Goal: Transaction & Acquisition: Purchase product/service

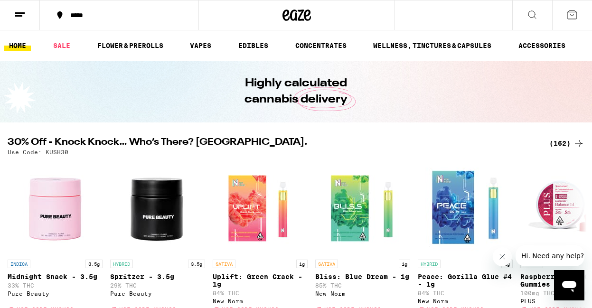
scroll to position [56, 0]
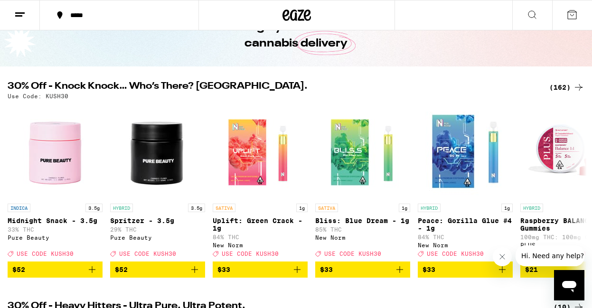
click at [564, 84] on div "(162)" at bounding box center [566, 87] width 35 height 11
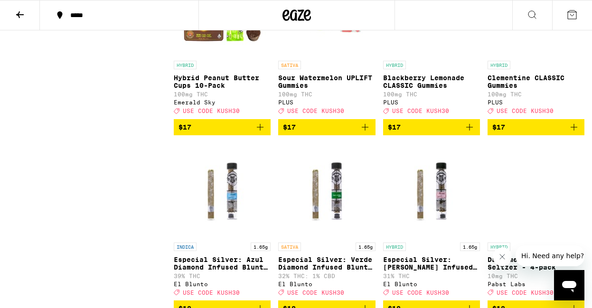
scroll to position [3152, 0]
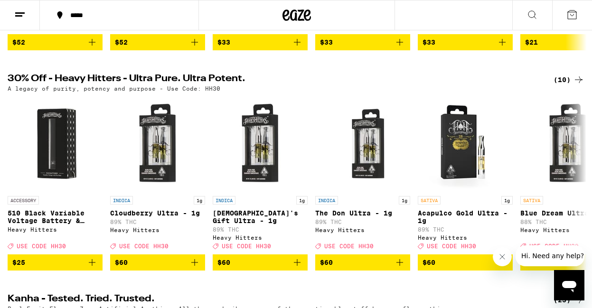
scroll to position [286, 0]
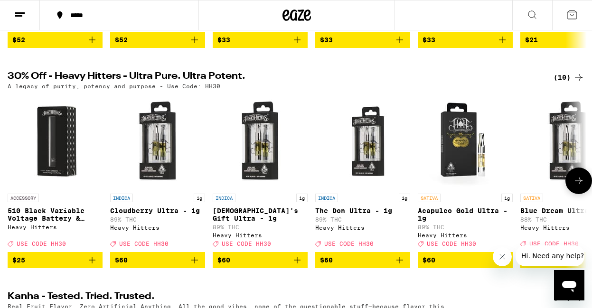
click at [159, 139] on img "Open page for Cloudberry Ultra - 1g from Heavy Hitters" at bounding box center [157, 141] width 95 height 95
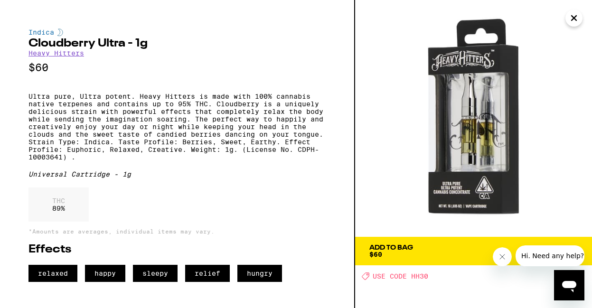
click at [446, 250] on span "Add To Bag $60" at bounding box center [473, 250] width 208 height 13
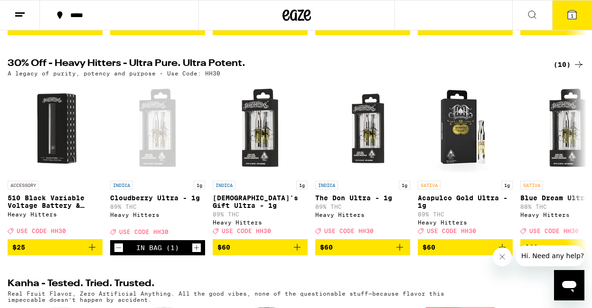
scroll to position [304, 0]
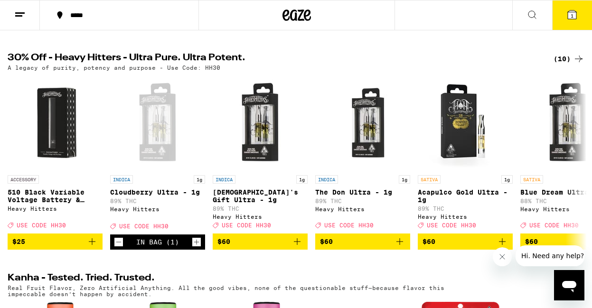
click at [565, 12] on button "1" at bounding box center [572, 14] width 40 height 29
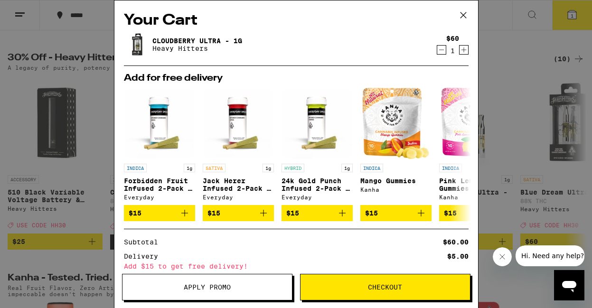
click at [250, 288] on span "Apply Promo" at bounding box center [206, 287] width 169 height 7
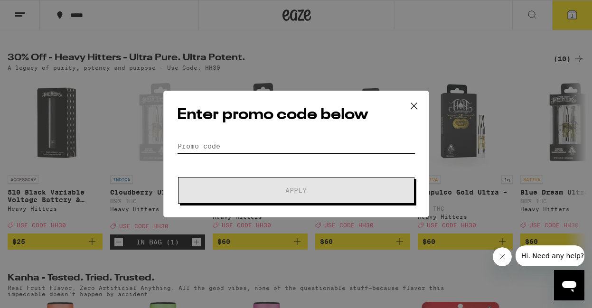
click at [209, 143] on input "Promo Code" at bounding box center [296, 146] width 238 height 14
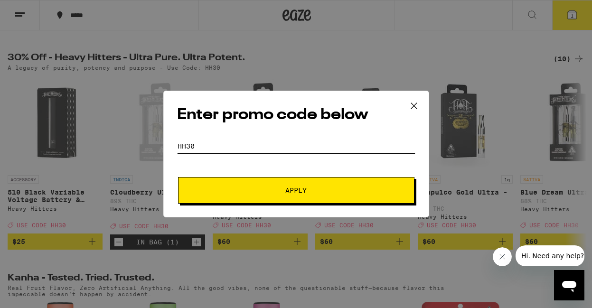
type input "HH30"
click at [244, 181] on button "Apply" at bounding box center [296, 190] width 236 height 27
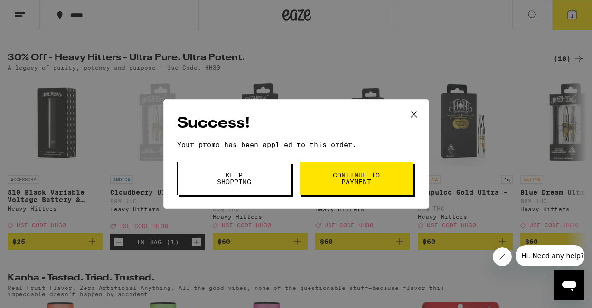
click at [244, 181] on span "Keep Shopping" at bounding box center [234, 178] width 48 height 13
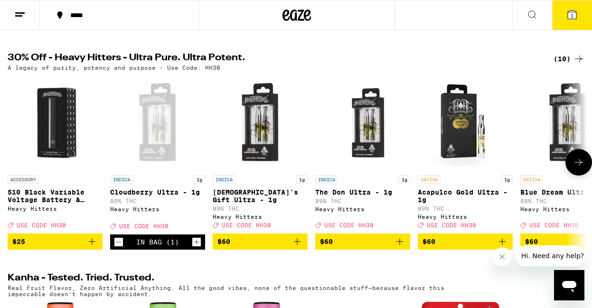
click at [262, 149] on img "Open page for God's Gift Ultra - 1g from Heavy Hitters" at bounding box center [260, 122] width 95 height 95
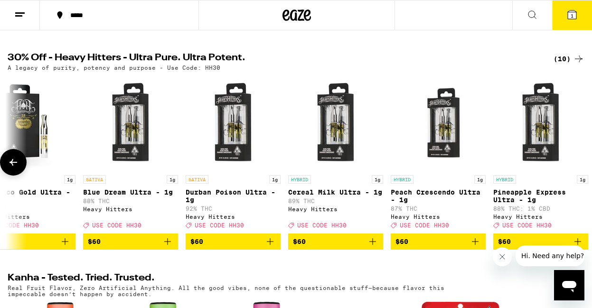
scroll to position [0, 448]
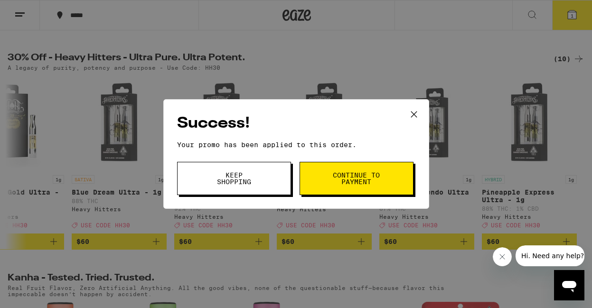
scroll to position [0, 448]
click at [238, 168] on button "Keep Shopping" at bounding box center [234, 178] width 114 height 33
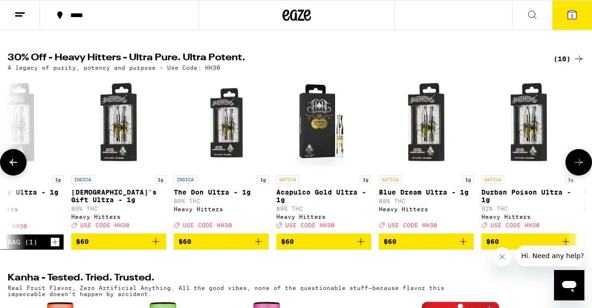
scroll to position [0, 141]
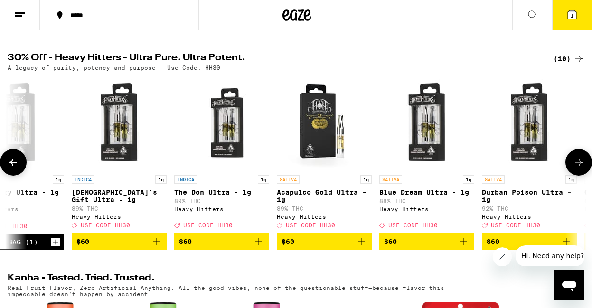
click at [9, 168] on icon at bounding box center [13, 162] width 11 height 11
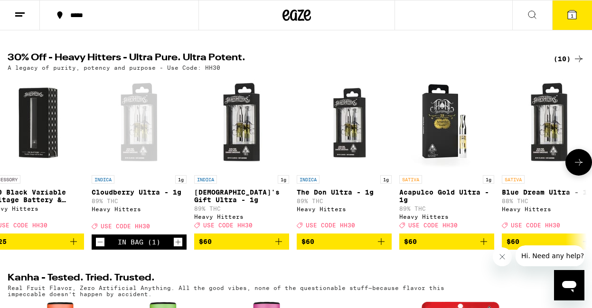
scroll to position [0, 0]
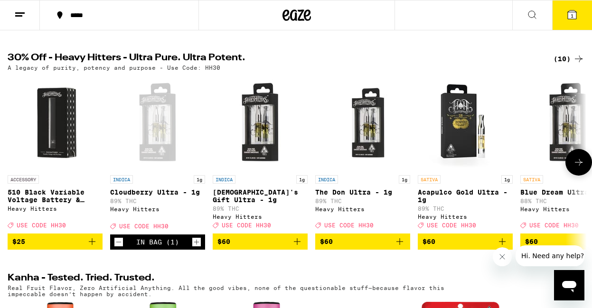
click at [51, 136] on img "Open page for 510 Black Variable Voltage Battery & Charger from Heavy Hitters" at bounding box center [55, 122] width 95 height 95
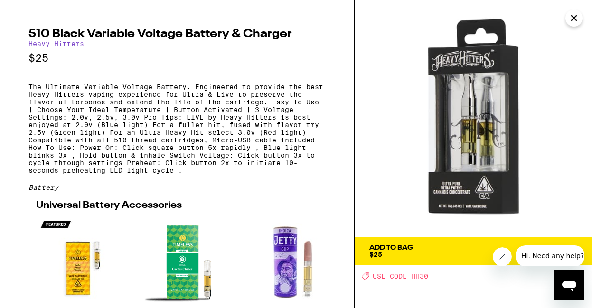
click at [576, 18] on icon "Close" at bounding box center [573, 18] width 11 height 14
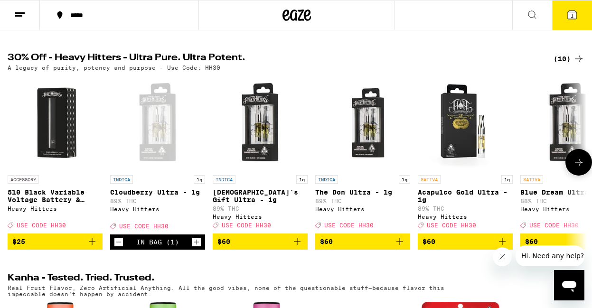
click at [54, 130] on img "Open page for 510 Black Variable Voltage Battery & Charger from Heavy Hitters" at bounding box center [55, 122] width 95 height 95
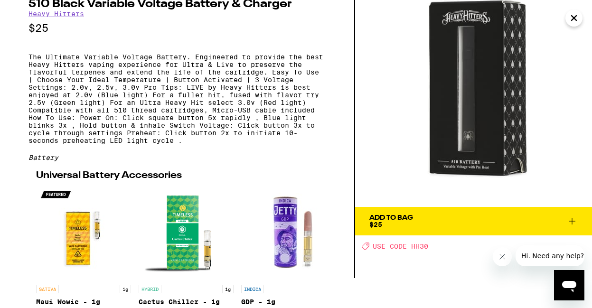
scroll to position [31, 0]
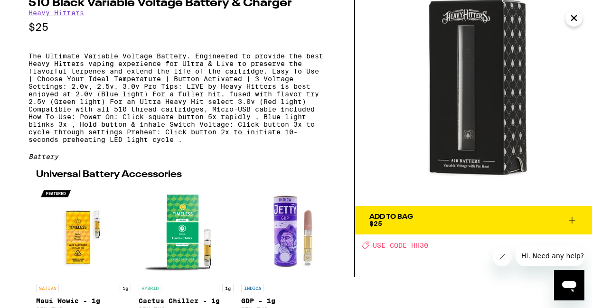
click at [507, 217] on span "Add To Bag $25" at bounding box center [473, 220] width 208 height 13
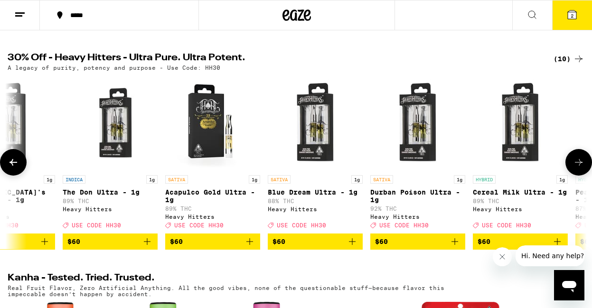
scroll to position [0, 253]
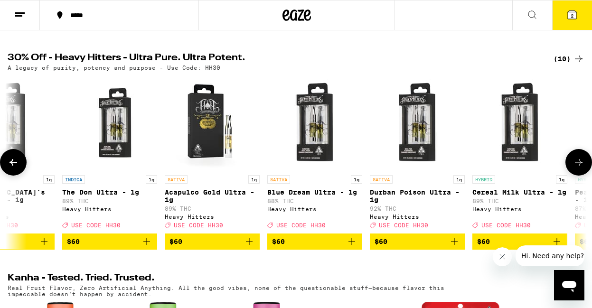
click at [217, 151] on img "Open page for Acapulco Gold Ultra - 1g from Heavy Hitters" at bounding box center [212, 122] width 95 height 95
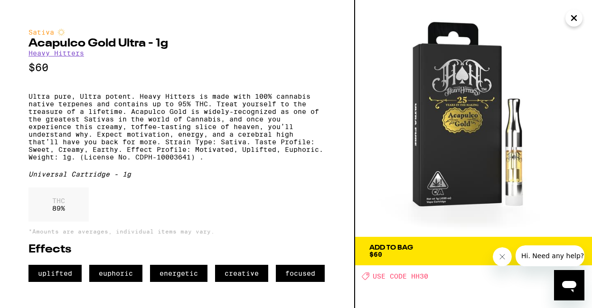
click at [433, 256] on span "Add To Bag $60" at bounding box center [473, 250] width 208 height 13
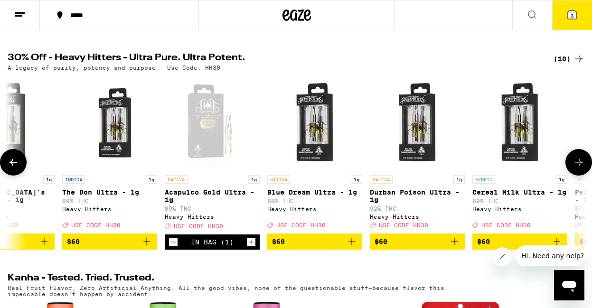
click at [322, 151] on img "Open page for Blue Dream Ultra - 1g from Heavy Hitters" at bounding box center [314, 122] width 95 height 95
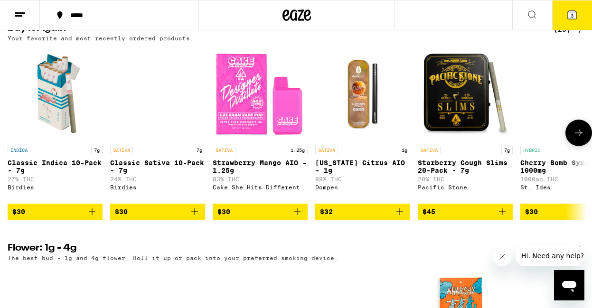
scroll to position [773, 0]
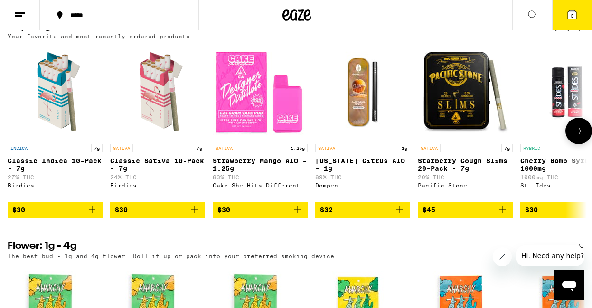
click at [50, 215] on span "$30" at bounding box center [54, 209] width 85 height 11
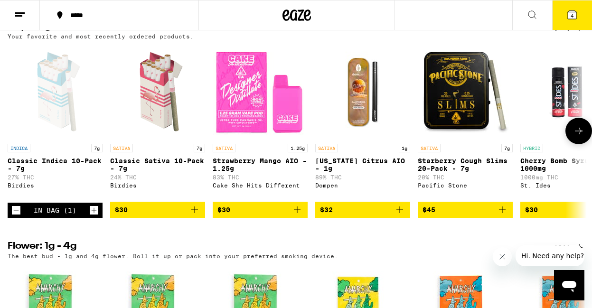
click at [161, 215] on span "$30" at bounding box center [157, 209] width 85 height 11
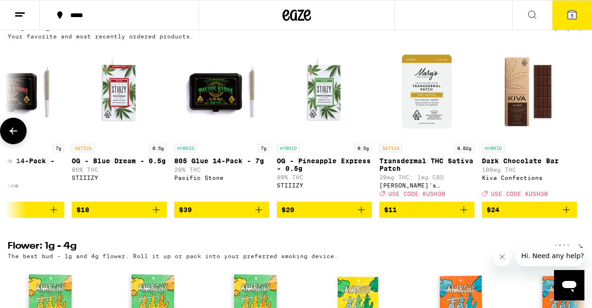
scroll to position [0, 2396]
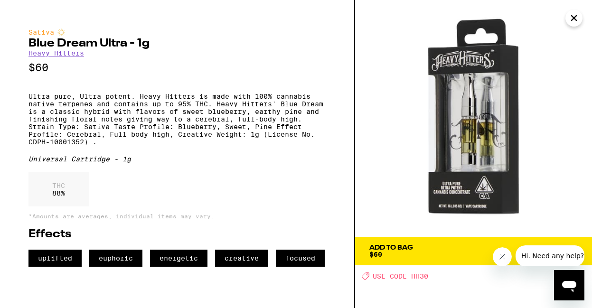
scroll to position [0, 2286]
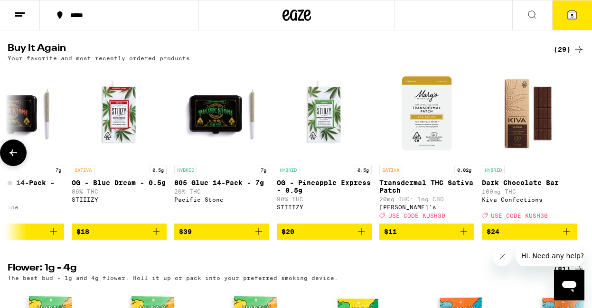
scroll to position [0, 2396]
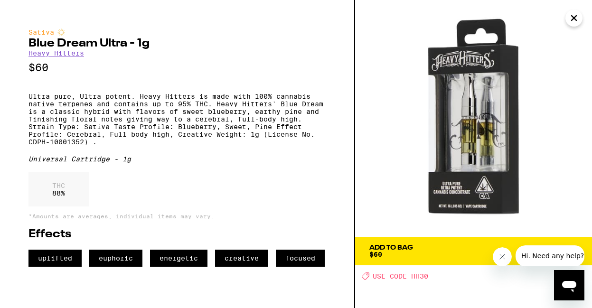
scroll to position [0, 2312]
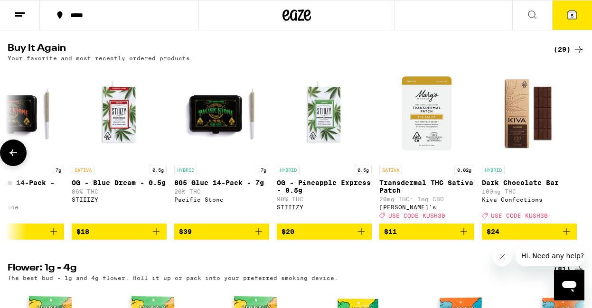
scroll to position [0, 2396]
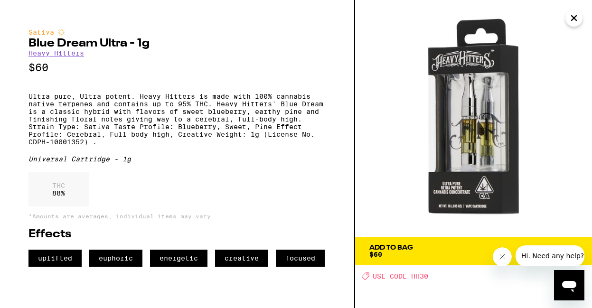
scroll to position [0, 2330]
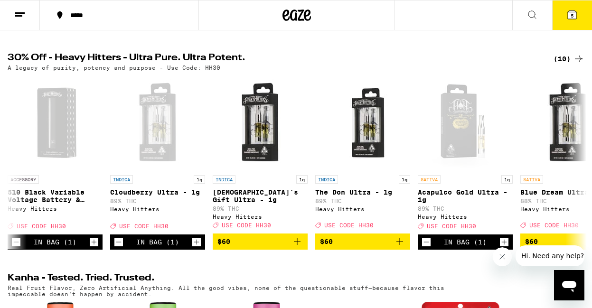
scroll to position [751, 0]
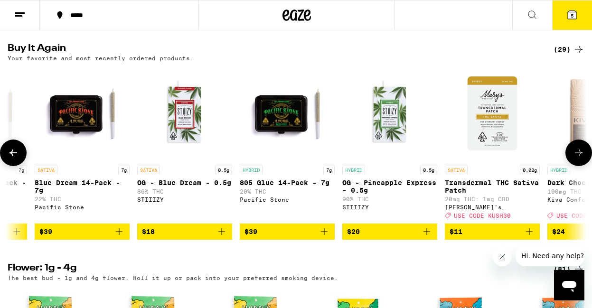
click at [574, 158] on icon at bounding box center [578, 152] width 11 height 11
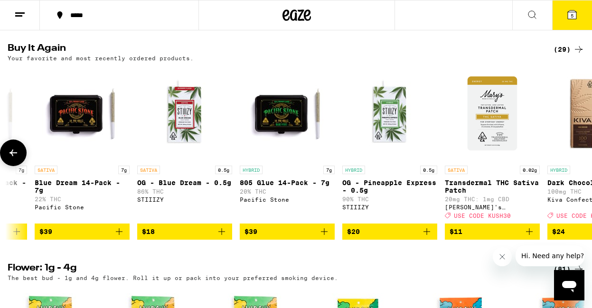
scroll to position [0, 2396]
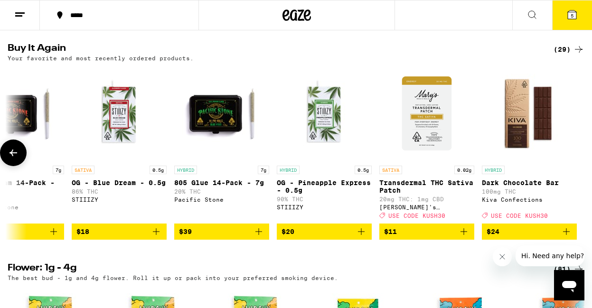
click at [15, 158] on icon at bounding box center [13, 152] width 11 height 11
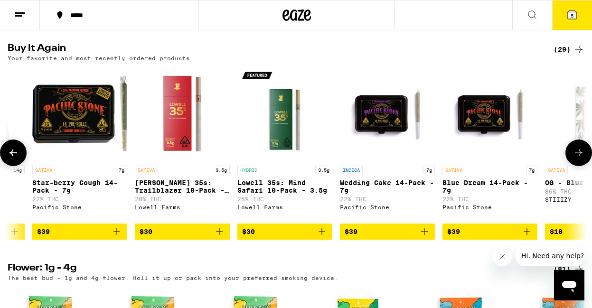
click at [15, 158] on icon at bounding box center [13, 152] width 11 height 11
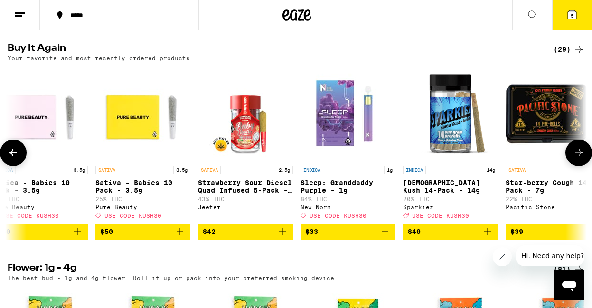
click at [15, 158] on icon at bounding box center [13, 152] width 11 height 11
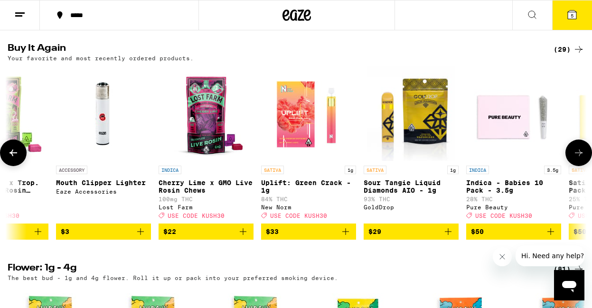
click at [15, 158] on icon at bounding box center [13, 152] width 11 height 11
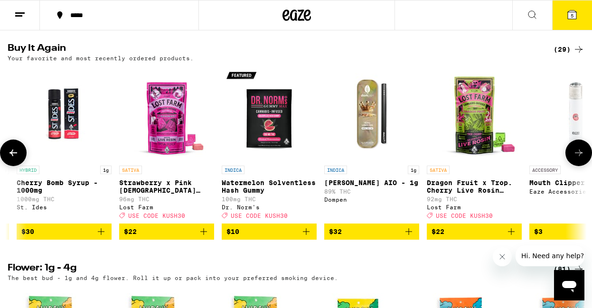
click at [15, 158] on icon at bounding box center [13, 152] width 11 height 11
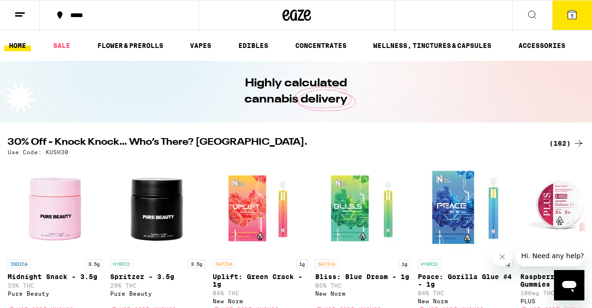
scroll to position [0, 0]
click at [572, 19] on icon at bounding box center [571, 14] width 11 height 11
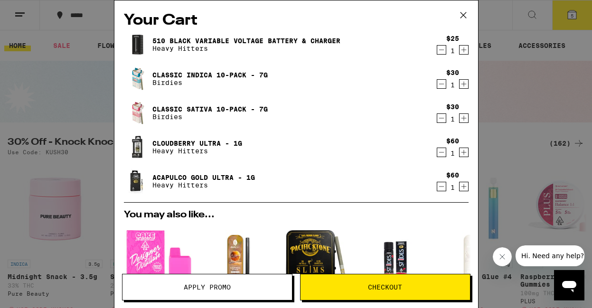
click at [496, 23] on div "Your Cart 510 Black Variable Voltage Battery & Charger Heavy Hitters $25 1 Clas…" at bounding box center [296, 154] width 592 height 308
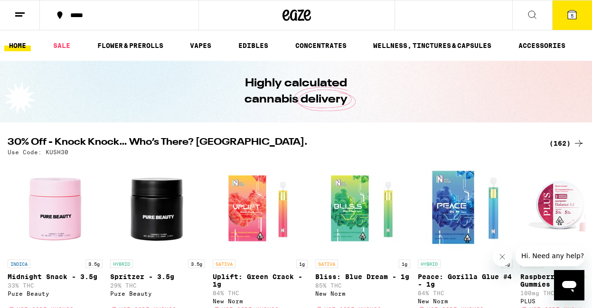
click at [19, 16] on line at bounding box center [18, 16] width 7 height 0
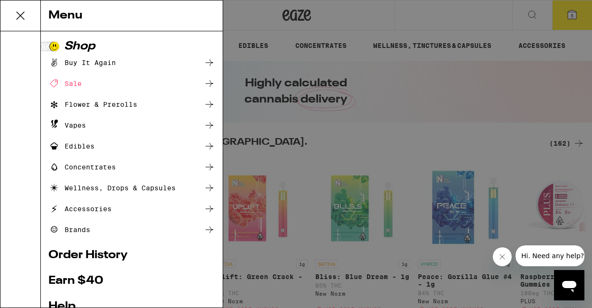
click at [451, 12] on div "Menu Shop Buy It Again Sale Flower & Prerolls Vapes Edibles Concentrates Wellne…" at bounding box center [296, 154] width 592 height 308
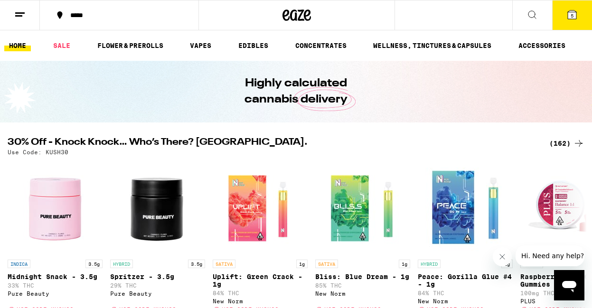
click at [101, 21] on button "*****" at bounding box center [119, 15] width 158 height 28
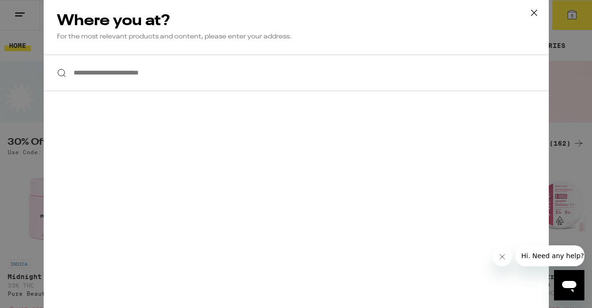
click at [534, 11] on icon at bounding box center [534, 13] width 14 height 14
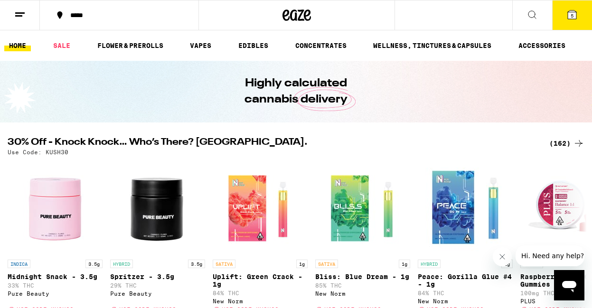
click at [568, 18] on icon at bounding box center [571, 14] width 9 height 9
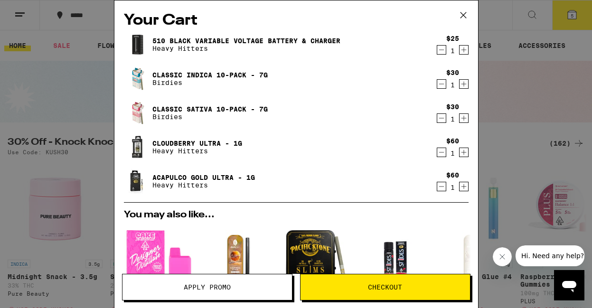
click at [439, 84] on icon "Decrement" at bounding box center [441, 83] width 9 height 11
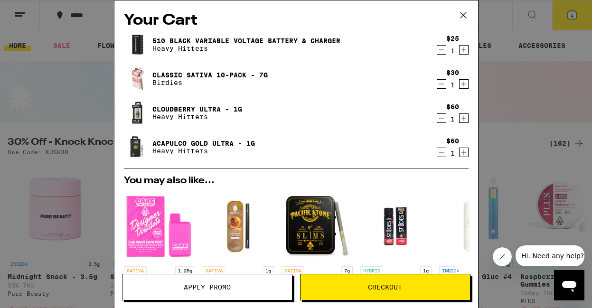
click at [439, 84] on icon "Decrement" at bounding box center [441, 83] width 9 height 11
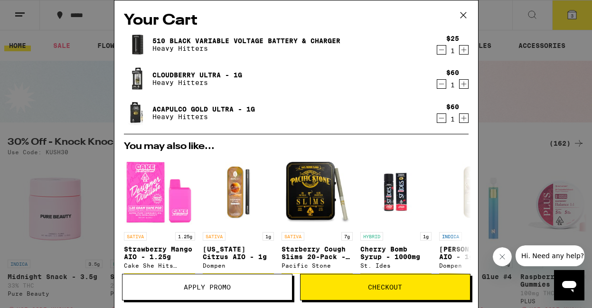
click at [243, 285] on span "Apply Promo" at bounding box center [206, 287] width 169 height 7
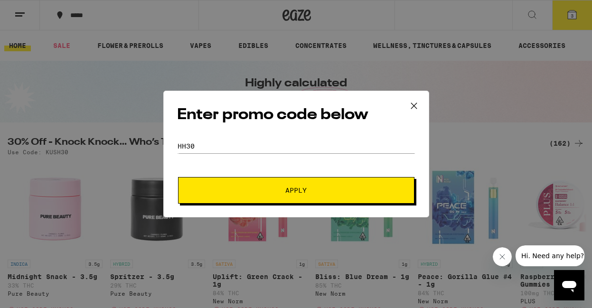
click at [282, 188] on span "Apply" at bounding box center [296, 190] width 171 height 7
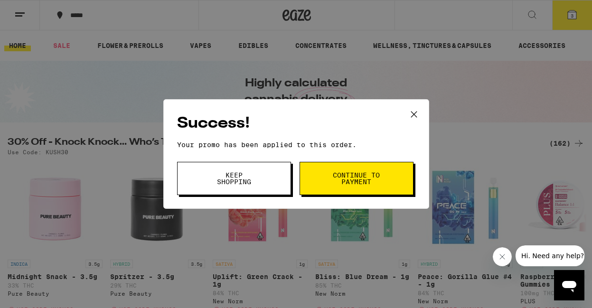
click at [320, 184] on button "Continue to payment" at bounding box center [356, 178] width 114 height 33
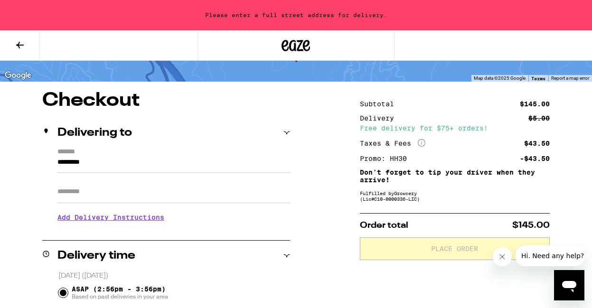
scroll to position [52, 0]
